Goal: Task Accomplishment & Management: Manage account settings

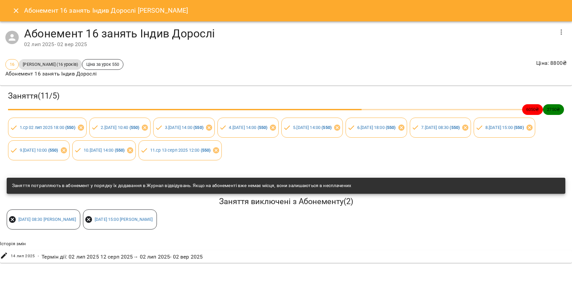
scroll to position [510, 0]
click at [19, 10] on icon "Close" at bounding box center [16, 11] width 8 height 8
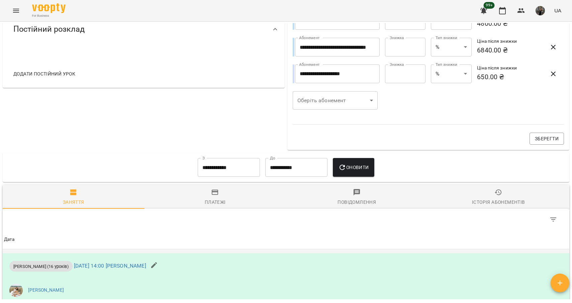
scroll to position [235, 0]
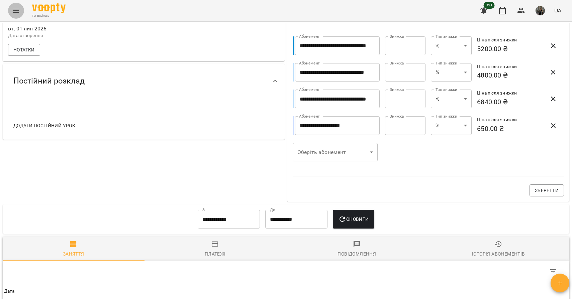
click at [12, 9] on icon "Menu" at bounding box center [16, 11] width 8 height 8
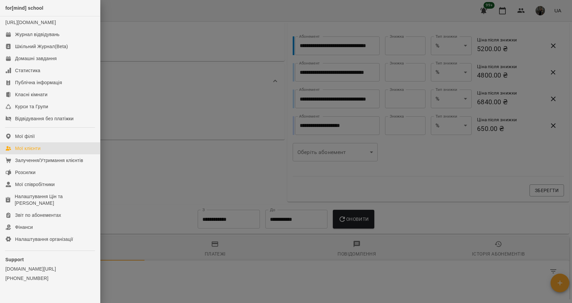
click at [45, 151] on link "Мої клієнти" at bounding box center [50, 148] width 100 height 12
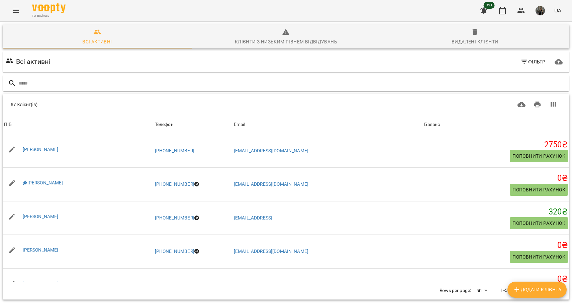
click at [129, 75] on div at bounding box center [285, 83] width 569 height 19
click at [130, 83] on input "text" at bounding box center [293, 83] width 548 height 11
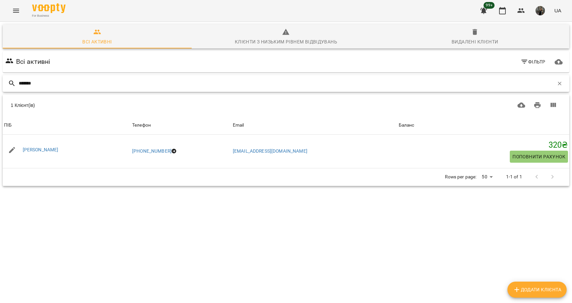
type input "*******"
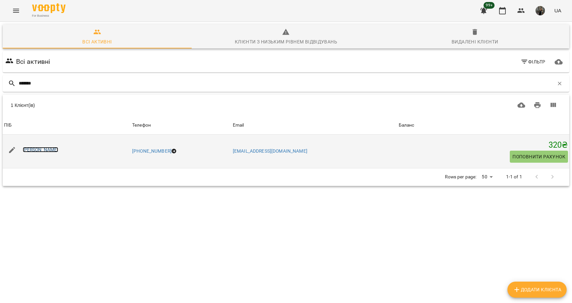
click at [58, 151] on link "[PERSON_NAME]" at bounding box center [41, 149] width 36 height 5
type input "**********"
click at [89, 155] on div "[PERSON_NAME]" at bounding box center [70, 150] width 135 height 19
click at [59, 150] on link "[PERSON_NAME]" at bounding box center [41, 149] width 36 height 5
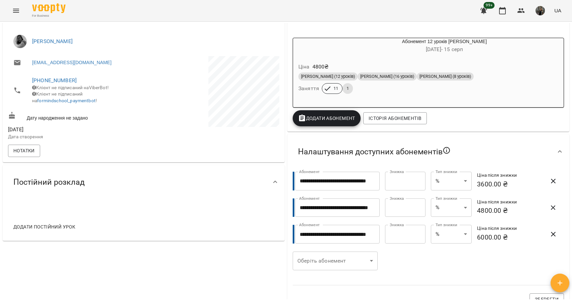
scroll to position [85, 0]
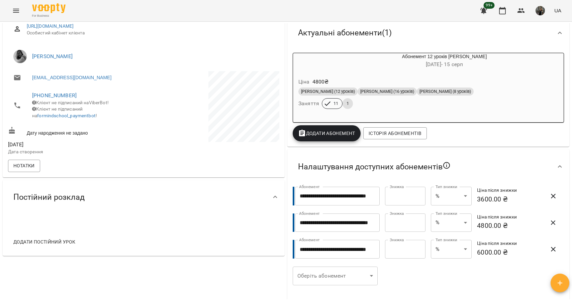
click at [307, 102] on h6 "Заняття" at bounding box center [308, 103] width 21 height 9
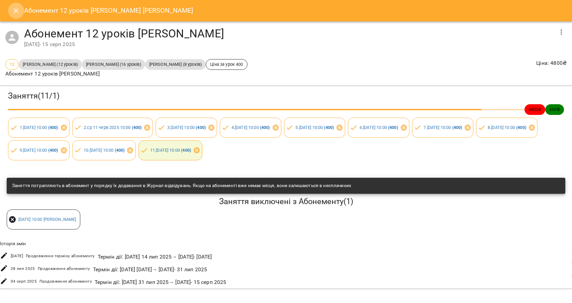
click at [16, 7] on icon "Close" at bounding box center [16, 11] width 8 height 8
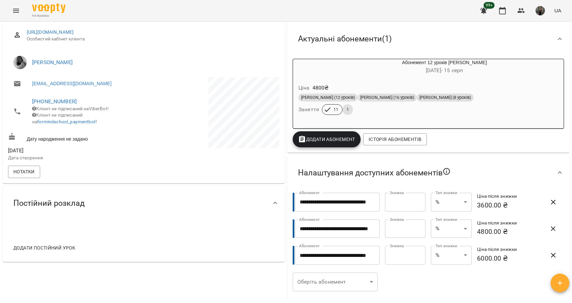
scroll to position [0, 0]
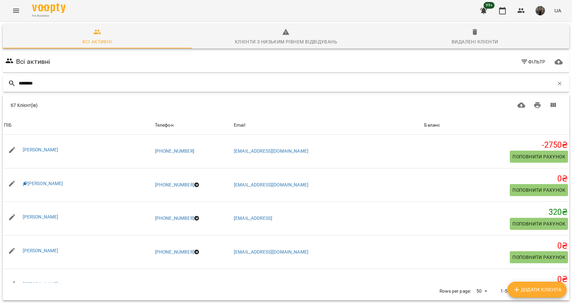
type input "********"
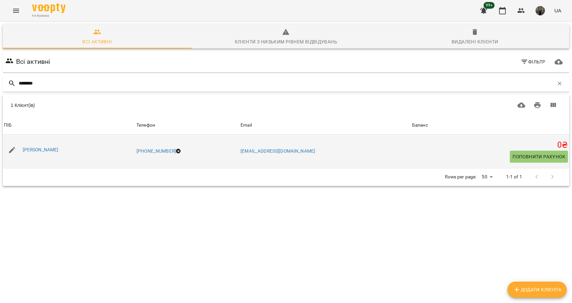
click at [43, 155] on div "[PERSON_NAME]" at bounding box center [40, 149] width 38 height 9
click at [40, 150] on link "[PERSON_NAME]" at bounding box center [41, 149] width 36 height 5
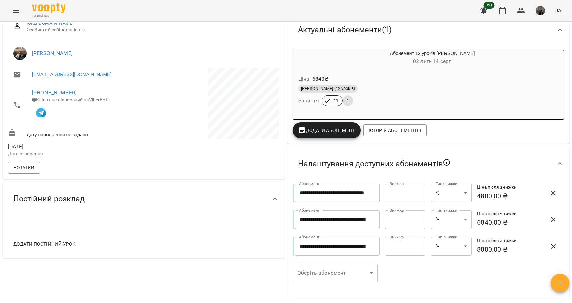
scroll to position [85, 0]
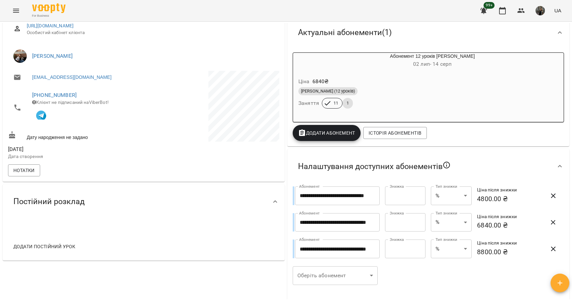
click at [308, 102] on h6 "Заняття" at bounding box center [308, 103] width 21 height 9
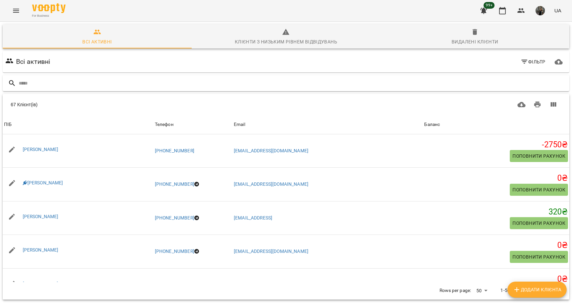
click at [50, 86] on input "text" at bounding box center [293, 83] width 548 height 11
type input "*******"
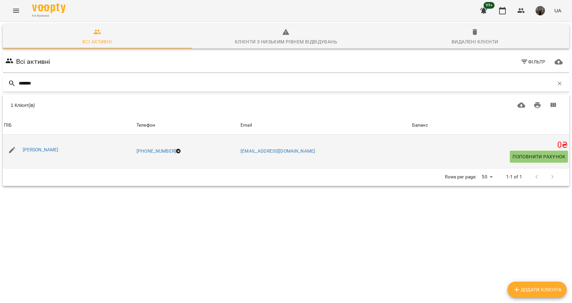
click at [46, 154] on div "[PERSON_NAME]" at bounding box center [40, 149] width 38 height 9
click at [40, 149] on link "[PERSON_NAME]" at bounding box center [41, 149] width 36 height 5
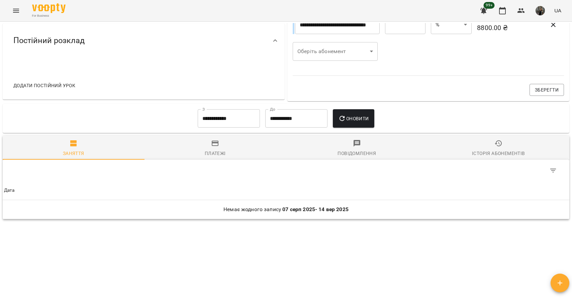
scroll to position [249, 0]
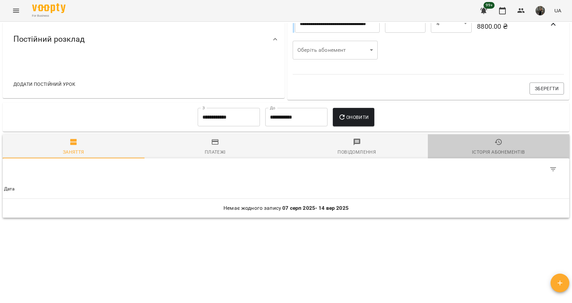
click at [528, 148] on span "Історія абонементів" at bounding box center [499, 147] width 134 height 18
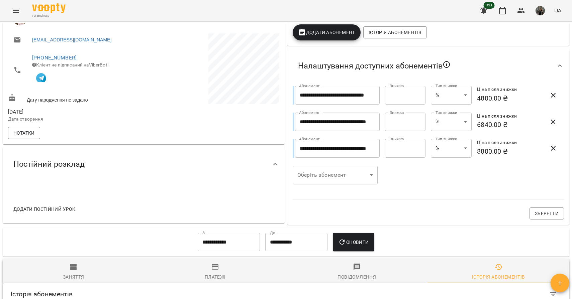
scroll to position [0, 0]
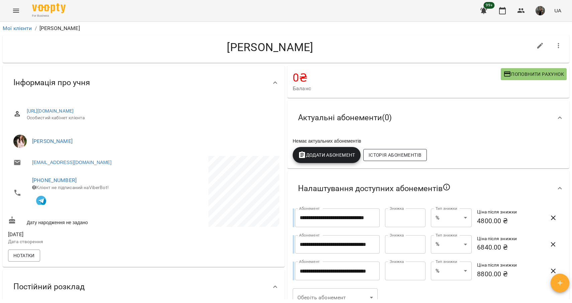
click at [389, 155] on span "Історія абонементів" at bounding box center [395, 155] width 53 height 8
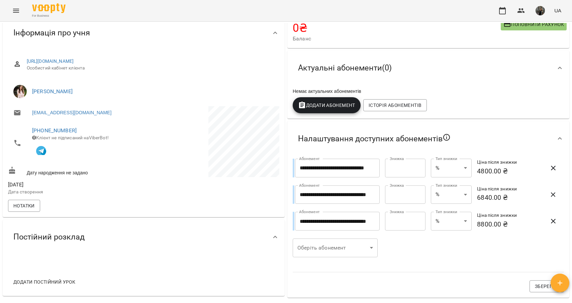
scroll to position [53, 0]
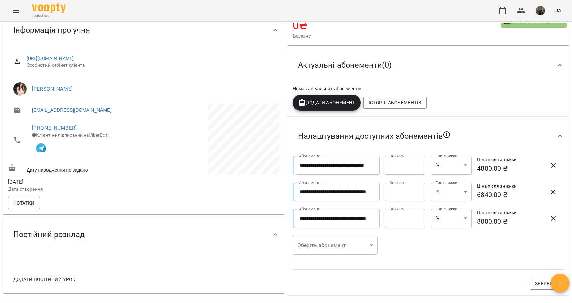
click at [41, 245] on div "Постійний розклад" at bounding box center [49, 234] width 82 height 21
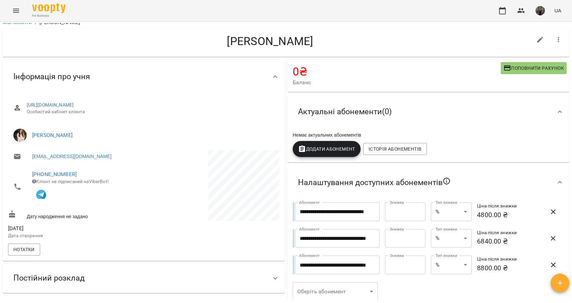
scroll to position [0, 0]
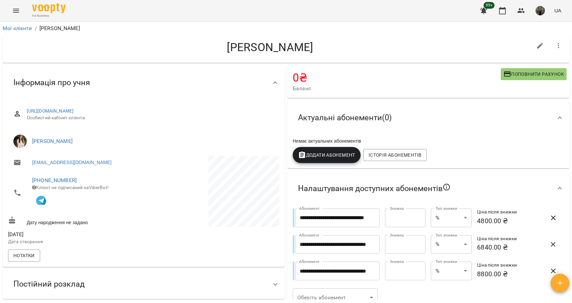
click at [372, 112] on div "Актуальні абонементи ( 0 )" at bounding box center [345, 117] width 104 height 21
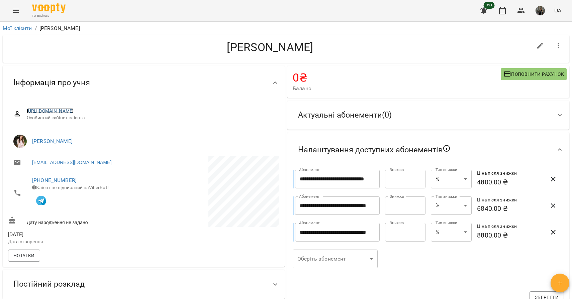
click at [74, 112] on link "[URL][DOMAIN_NAME]" at bounding box center [50, 110] width 47 height 5
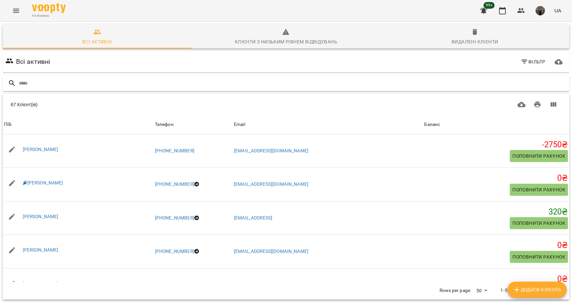
click at [82, 85] on input "text" at bounding box center [293, 83] width 548 height 11
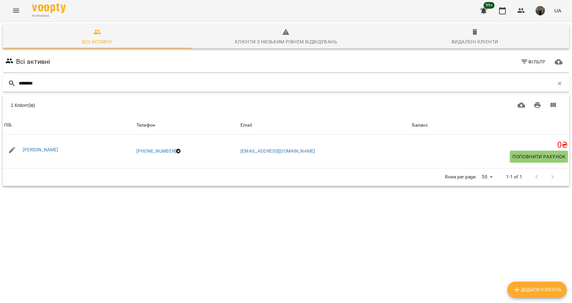
type input "********"
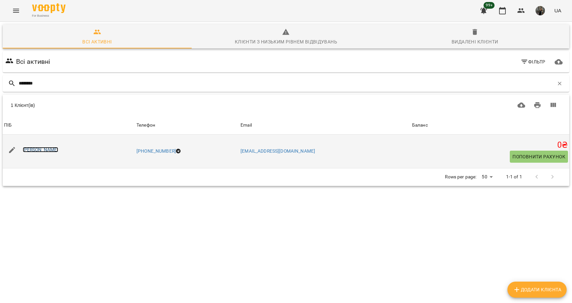
click at [48, 148] on link "[PERSON_NAME]" at bounding box center [41, 149] width 36 height 5
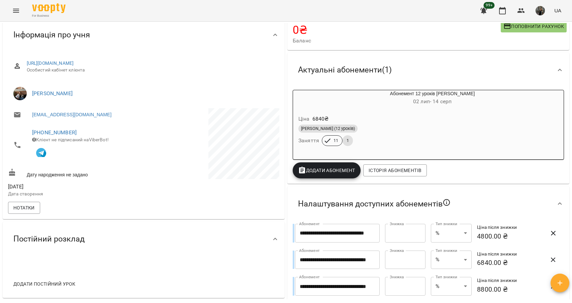
scroll to position [48, 0]
click at [306, 142] on h6 "Заняття" at bounding box center [308, 140] width 21 height 9
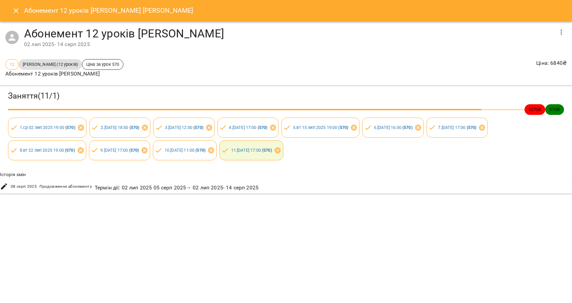
click at [17, 11] on icon "Close" at bounding box center [16, 11] width 8 height 8
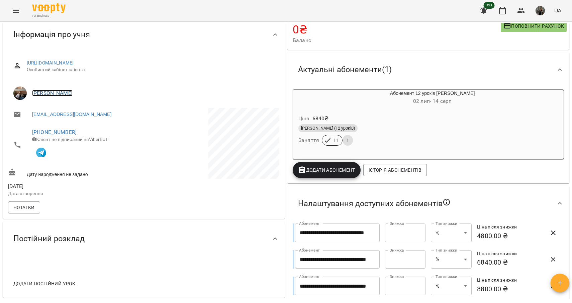
click at [48, 92] on link "[PERSON_NAME]" at bounding box center [52, 93] width 40 height 6
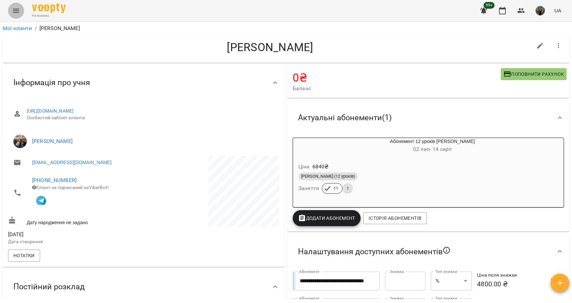
click at [13, 7] on icon "Menu" at bounding box center [16, 11] width 8 height 8
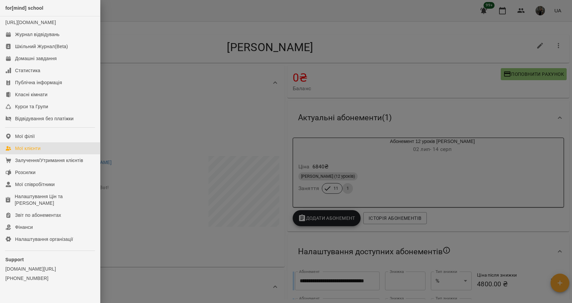
click at [45, 155] on link "Мої клієнти" at bounding box center [50, 148] width 100 height 12
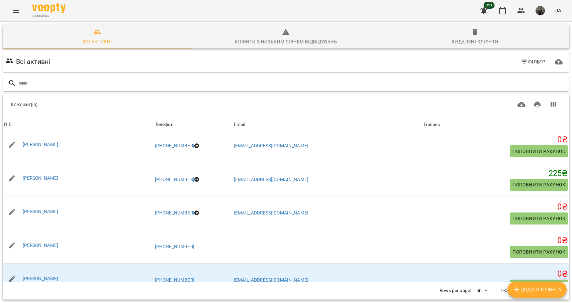
scroll to position [947, 0]
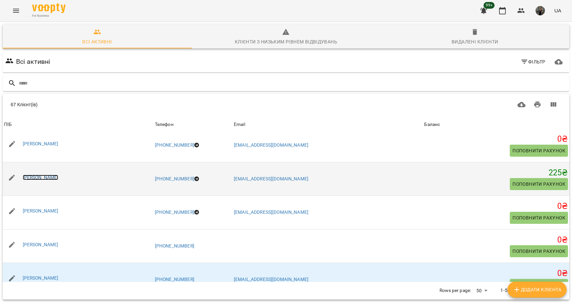
click at [50, 176] on link "[PERSON_NAME]" at bounding box center [41, 177] width 36 height 5
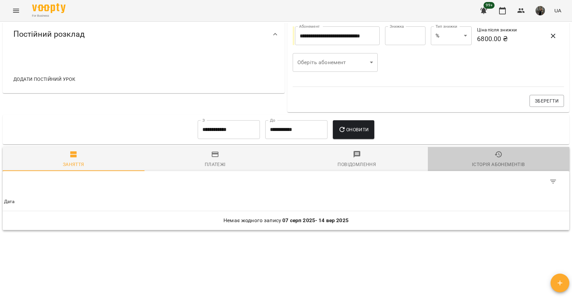
click at [493, 154] on span "Історія абонементів" at bounding box center [499, 160] width 134 height 18
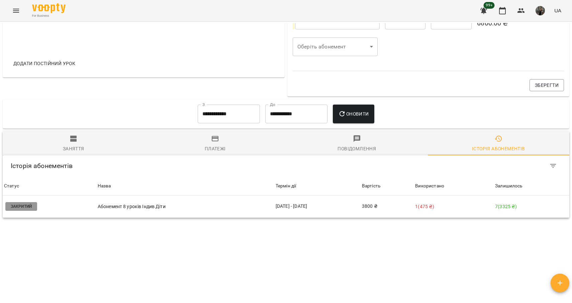
scroll to position [266, 0]
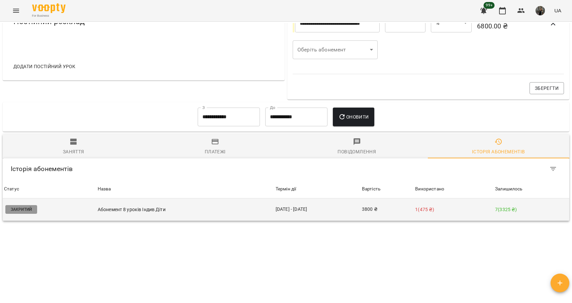
click at [115, 210] on p "Абонемент 8 уроків Індив Діти" at bounding box center [185, 209] width 175 height 7
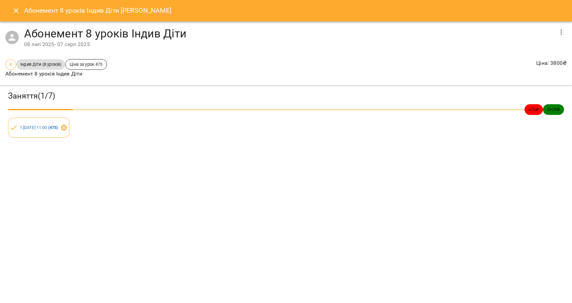
click at [17, 12] on icon "Close" at bounding box center [16, 11] width 8 height 8
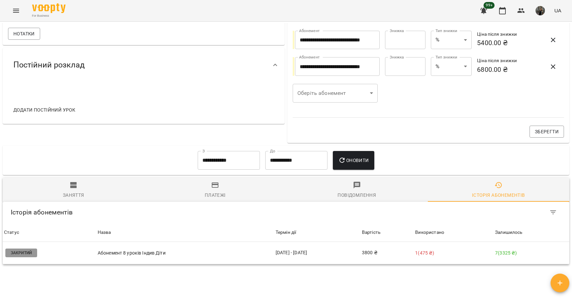
scroll to position [0, 0]
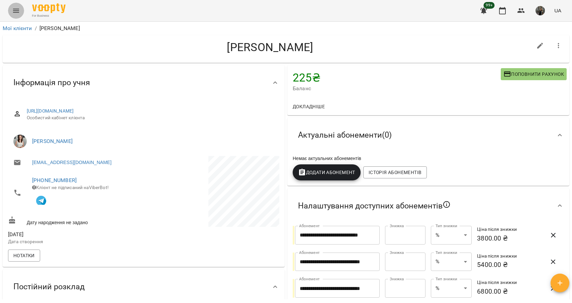
click at [14, 13] on icon "Menu" at bounding box center [16, 11] width 8 height 8
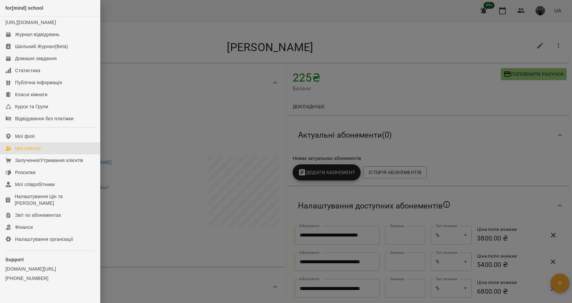
click at [45, 152] on link "Мої клієнти" at bounding box center [50, 148] width 100 height 12
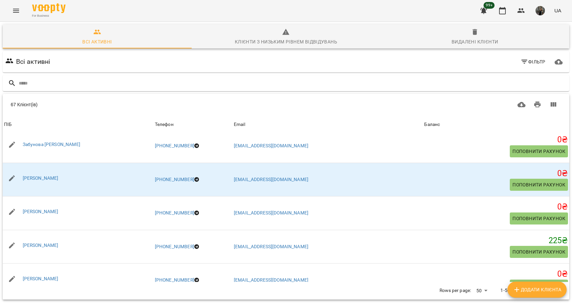
scroll to position [880, 0]
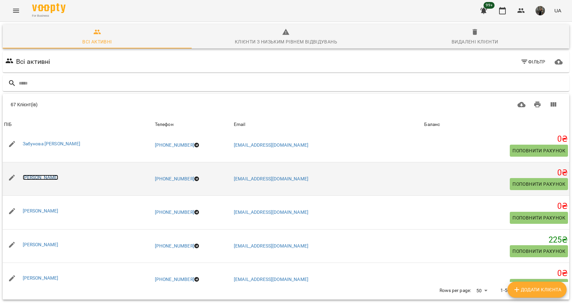
click at [47, 177] on link "[PERSON_NAME]" at bounding box center [41, 177] width 36 height 5
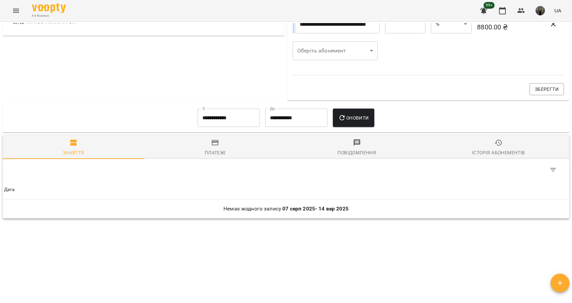
scroll to position [312, 0]
click at [486, 147] on span "Історія абонементів" at bounding box center [499, 147] width 134 height 18
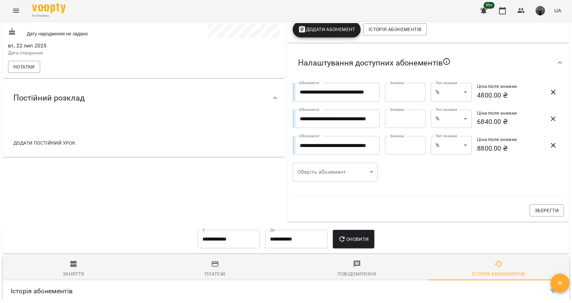
scroll to position [0, 0]
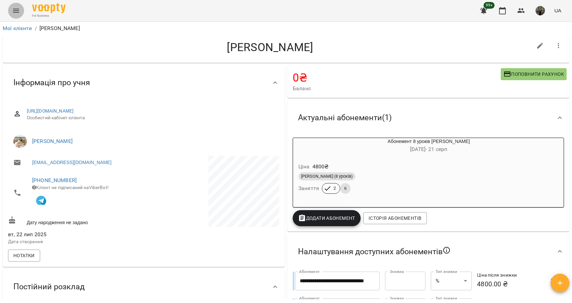
click at [23, 13] on button "Menu" at bounding box center [16, 11] width 16 height 16
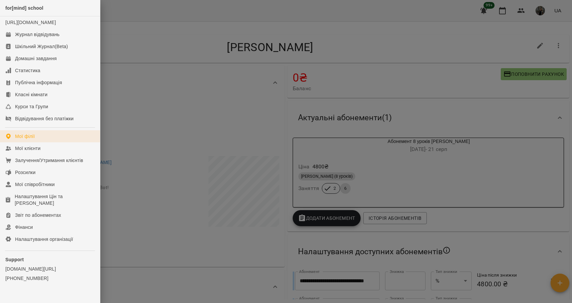
click at [38, 142] on link "Мої філії" at bounding box center [50, 136] width 100 height 12
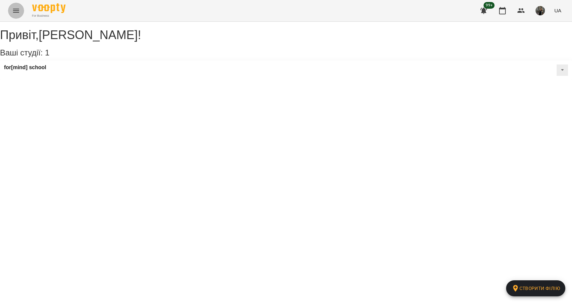
click at [17, 10] on icon "Menu" at bounding box center [16, 11] width 6 height 4
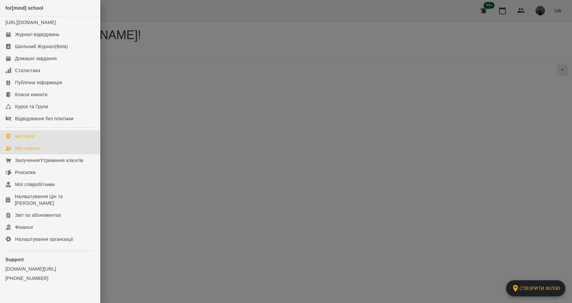
click at [47, 155] on link "Мої клієнти" at bounding box center [50, 148] width 100 height 12
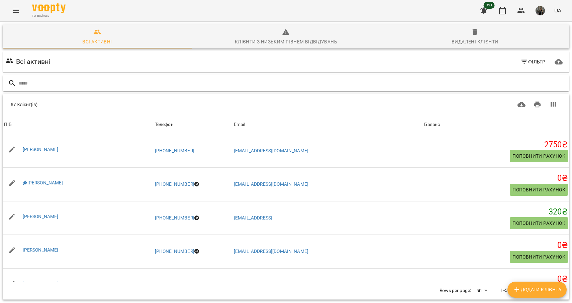
click at [60, 86] on input "text" at bounding box center [293, 83] width 548 height 11
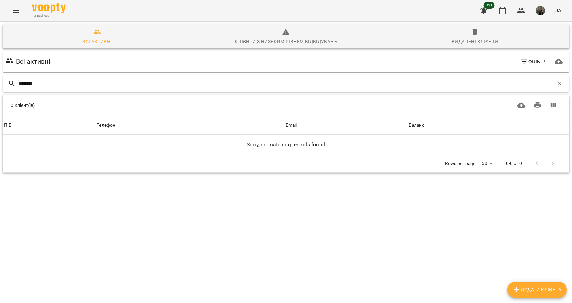
click at [65, 85] on input "********" at bounding box center [286, 83] width 535 height 11
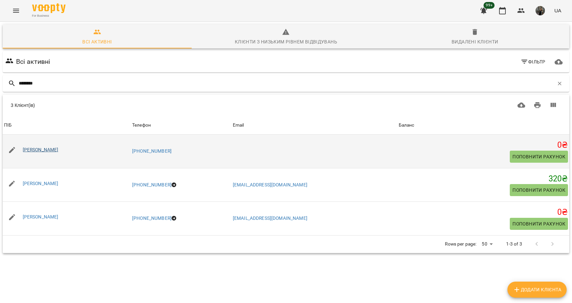
type input "********"
click at [49, 150] on link "[PERSON_NAME]" at bounding box center [41, 149] width 36 height 5
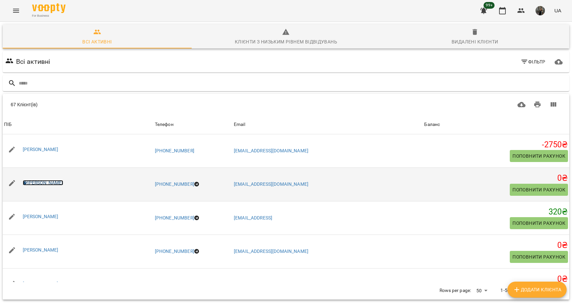
click at [58, 183] on link "[PERSON_NAME]" at bounding box center [43, 182] width 40 height 5
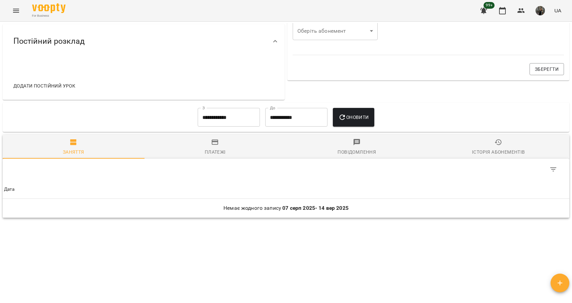
click at [503, 152] on div "Історія абонементів" at bounding box center [498, 152] width 53 height 8
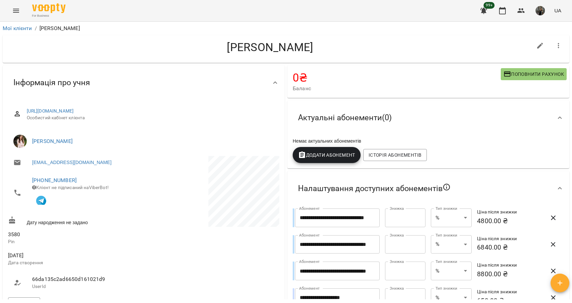
click at [350, 118] on span "Актуальні абонементи ( 0 )" at bounding box center [345, 118] width 94 height 10
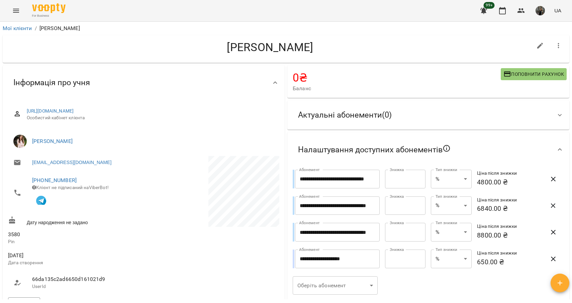
click at [15, 9] on icon "Menu" at bounding box center [16, 11] width 8 height 8
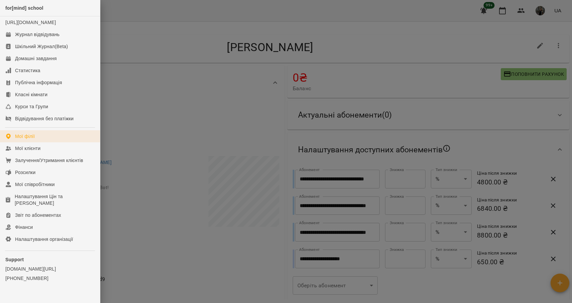
click at [28, 140] on div "Мої філії" at bounding box center [25, 136] width 20 height 7
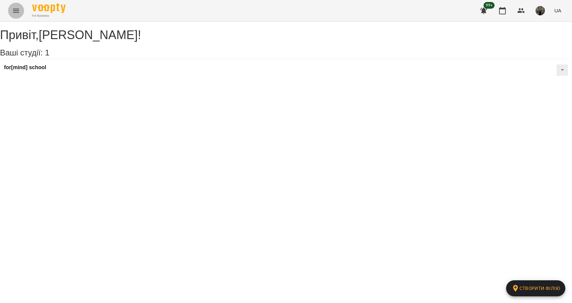
click at [15, 9] on icon "Menu" at bounding box center [16, 11] width 6 height 4
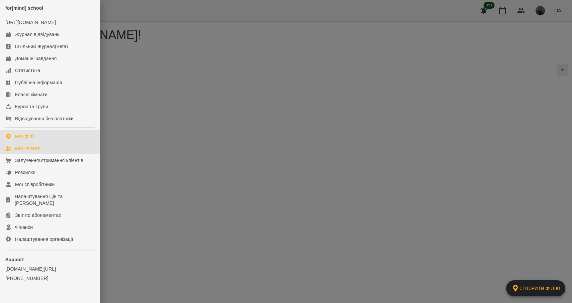
click at [23, 152] on div "Мої клієнти" at bounding box center [27, 148] width 25 height 7
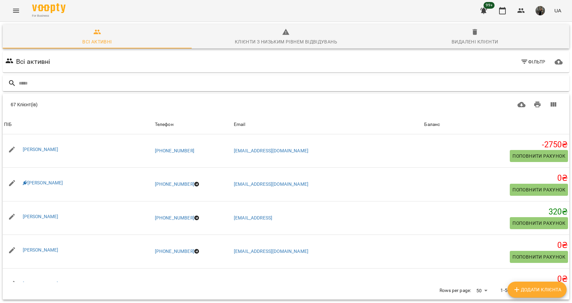
click at [92, 80] on input "text" at bounding box center [293, 83] width 548 height 11
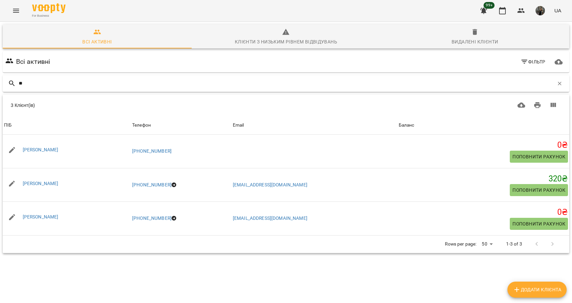
type input "*"
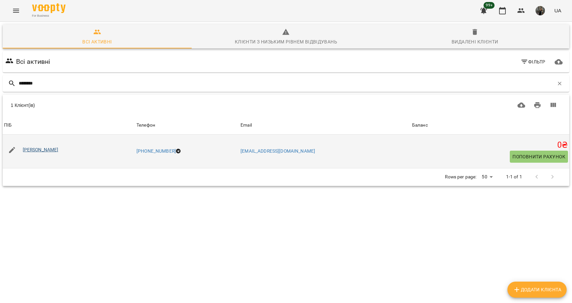
type input "********"
click at [59, 151] on link "[PERSON_NAME]" at bounding box center [41, 149] width 36 height 5
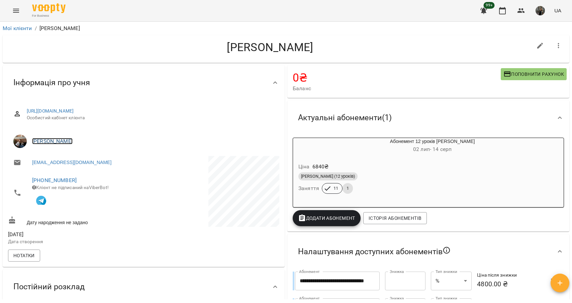
click at [69, 143] on link "[PERSON_NAME]" at bounding box center [52, 141] width 40 height 6
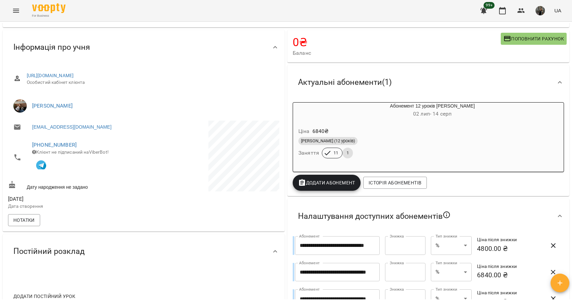
click at [321, 130] on p "6840 ₴" at bounding box center [320, 131] width 16 height 8
